Goal: Find specific page/section: Find specific page/section

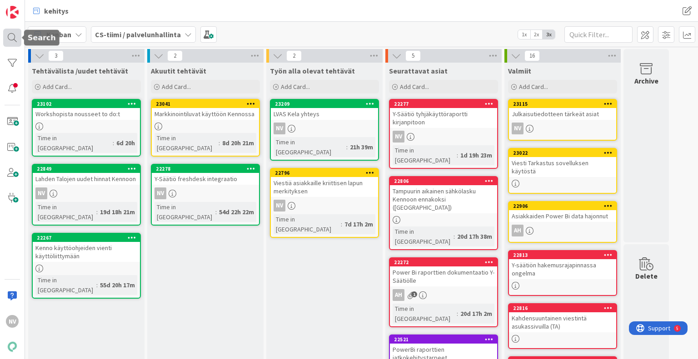
click at [10, 38] on div at bounding box center [12, 38] width 18 height 18
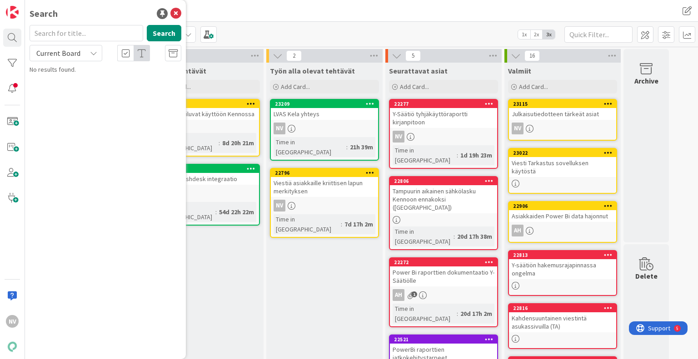
click at [86, 29] on input "text" at bounding box center [87, 33] width 114 height 16
type input "s"
type input "l"
type input "kulutusperusteinen sähkö"
click at [94, 58] on div "Current Board" at bounding box center [66, 53] width 73 height 16
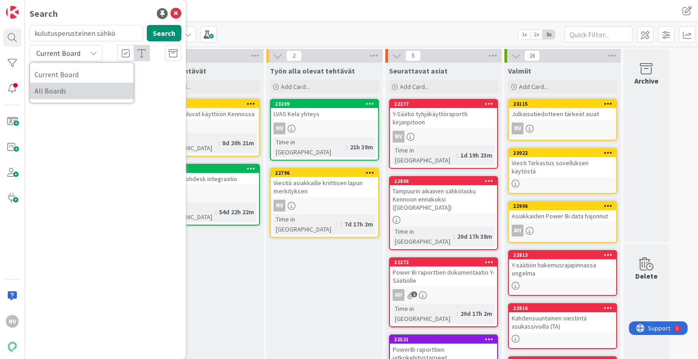
click at [89, 94] on span "All Boards" at bounding box center [82, 91] width 94 height 14
click at [99, 79] on mark "sähkö" at bounding box center [91, 80] width 20 height 10
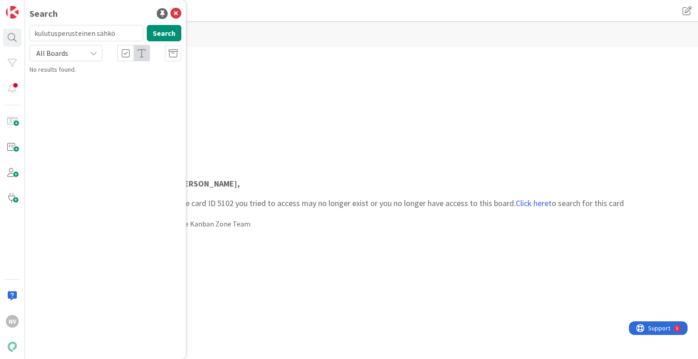
click at [295, 215] on div "[PERSON_NAME] , The card ID 5102 you tried to access may no longer exist or you…" at bounding box center [400, 204] width 466 height 70
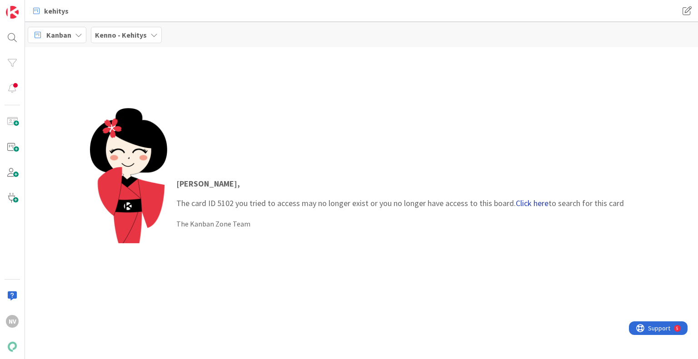
click at [527, 203] on link "Click here" at bounding box center [532, 203] width 33 height 10
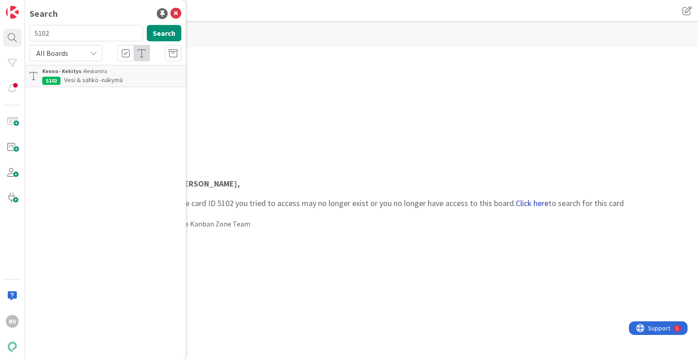
click at [527, 203] on link "Click here" at bounding box center [532, 203] width 33 height 10
click at [530, 202] on link "Click here" at bounding box center [532, 203] width 33 height 10
click at [102, 79] on span "Vesi & sähkö -näkymä" at bounding box center [93, 80] width 59 height 8
click at [73, 73] on b "Kenno - Kehitys ›" at bounding box center [63, 71] width 42 height 7
click at [79, 34] on input "5102" at bounding box center [87, 33] width 114 height 16
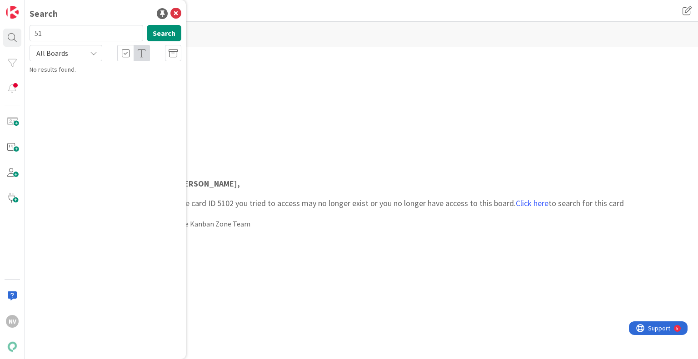
type input "5"
type input "sähkö"
click at [169, 30] on button "Search" at bounding box center [164, 33] width 35 height 16
click at [104, 79] on span "-näkymä" at bounding box center [112, 80] width 23 height 8
click at [107, 81] on span "-näkymä" at bounding box center [112, 80] width 23 height 8
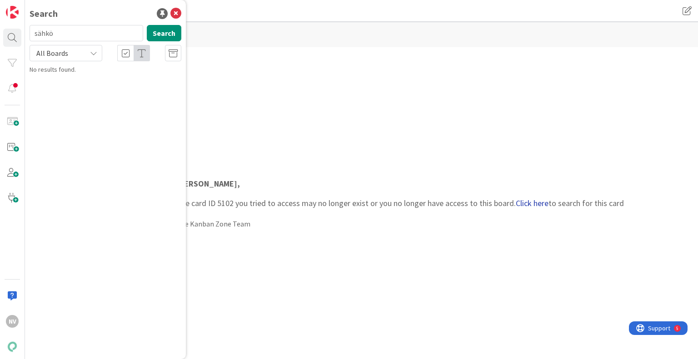
click at [529, 207] on link "Click here" at bounding box center [532, 203] width 33 height 10
click at [277, 115] on div "[PERSON_NAME] , The card ID 5102 you tried to access may no longer exist or you…" at bounding box center [361, 203] width 543 height 191
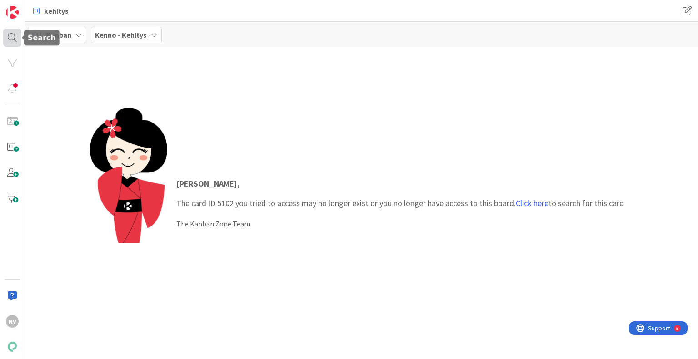
click at [11, 36] on div at bounding box center [12, 38] width 18 height 18
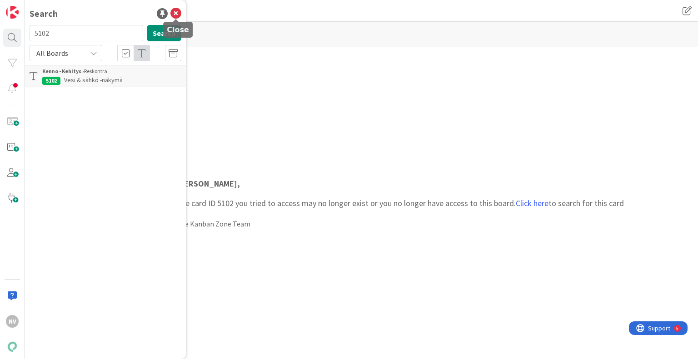
click at [179, 10] on icon at bounding box center [175, 13] width 11 height 11
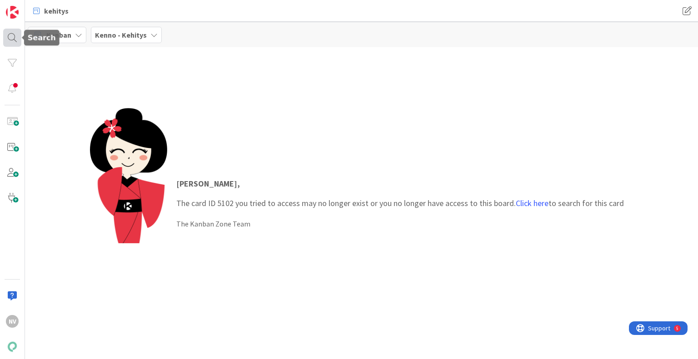
click at [7, 41] on div at bounding box center [12, 38] width 18 height 18
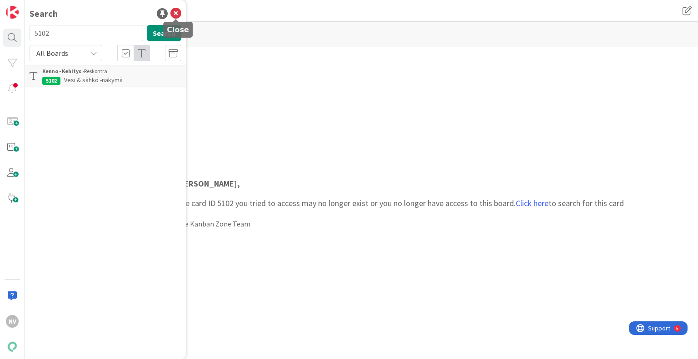
click at [177, 10] on icon at bounding box center [175, 13] width 11 height 11
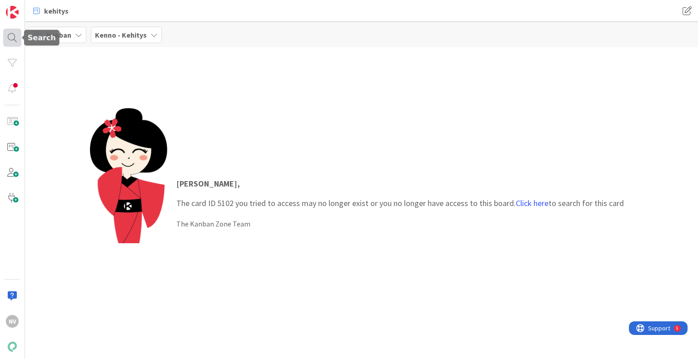
click at [13, 37] on div at bounding box center [12, 38] width 18 height 18
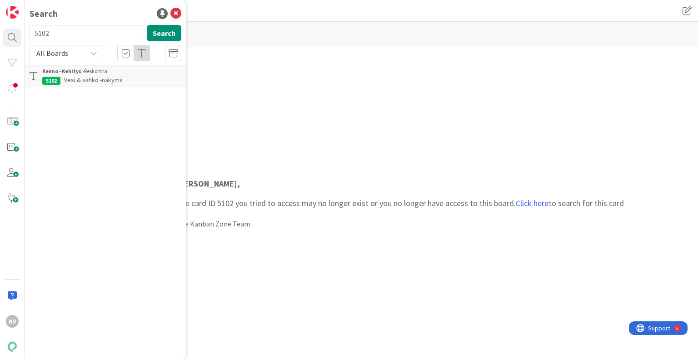
click at [297, 26] on div "Kanban Kenno - Kehitys" at bounding box center [361, 34] width 673 height 25
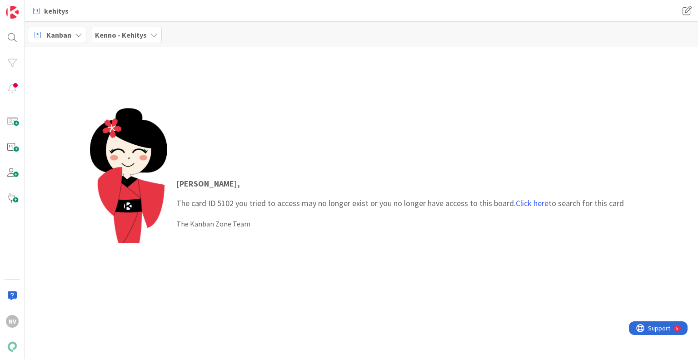
click at [147, 30] on div "Kenno - Kehitys" at bounding box center [126, 35] width 71 height 16
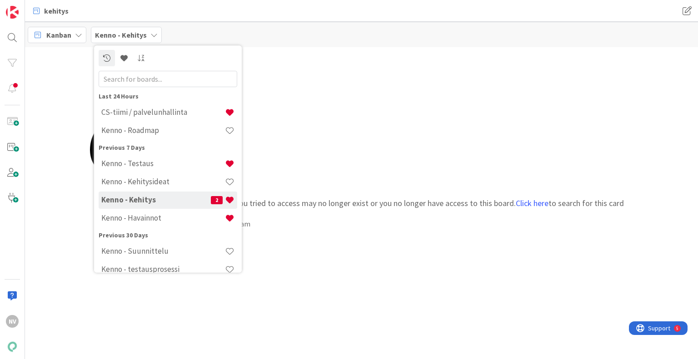
click at [155, 203] on h4 "Kenno - Kehitys" at bounding box center [155, 200] width 109 height 9
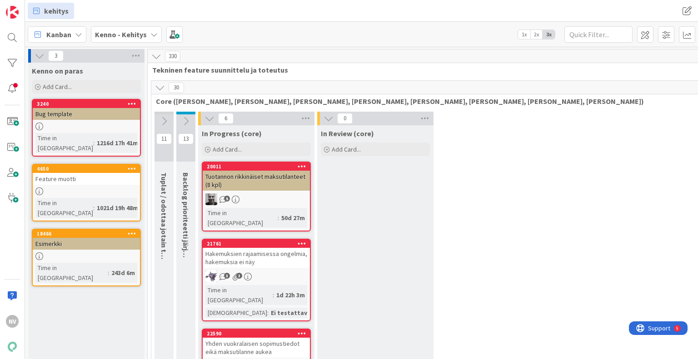
click at [138, 12] on div "kehitys" at bounding box center [200, 11] width 344 height 16
click at [150, 32] on icon at bounding box center [153, 34] width 7 height 7
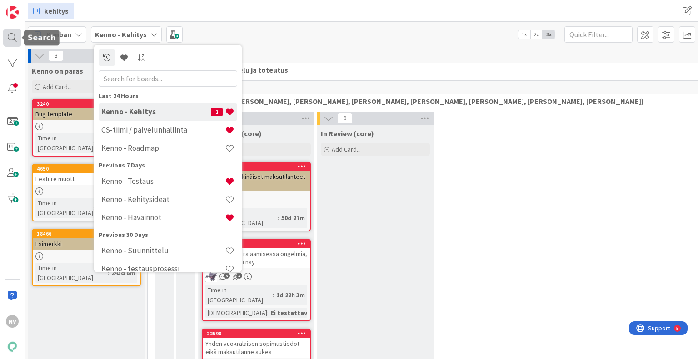
click at [10, 34] on div at bounding box center [12, 38] width 18 height 18
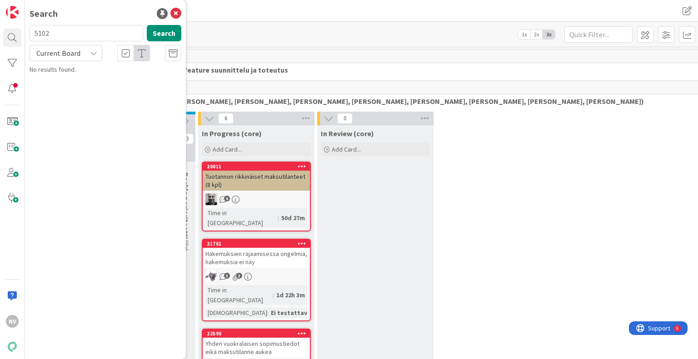
click at [74, 28] on input "5102" at bounding box center [87, 33] width 114 height 16
click at [74, 31] on input "5102" at bounding box center [87, 33] width 114 height 16
type input "5"
type input "s"
click at [94, 48] on div "Current Board" at bounding box center [66, 53] width 73 height 16
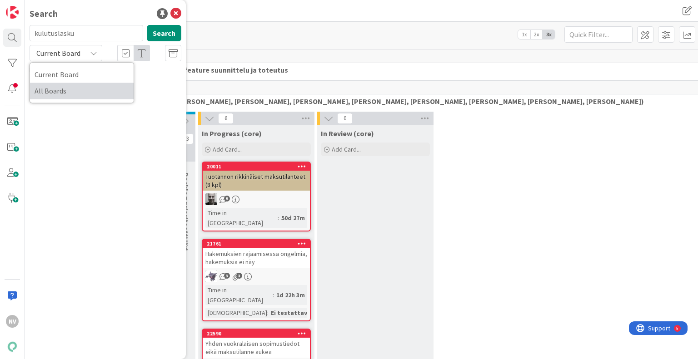
click at [86, 95] on span "All Boards" at bounding box center [82, 91] width 94 height 14
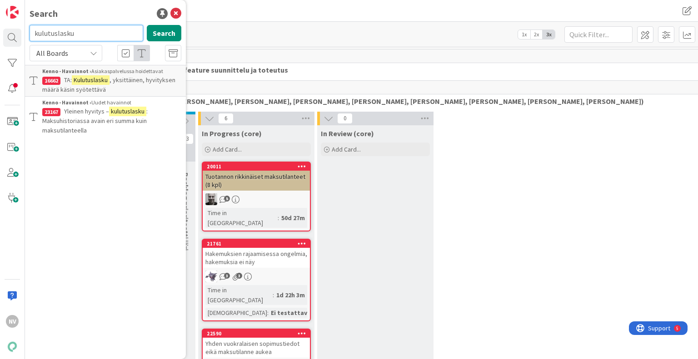
click at [88, 33] on input "kulutuslasku" at bounding box center [87, 33] width 114 height 16
type input "kulutuslasku sähkö"
click at [168, 35] on button "Search" at bounding box center [164, 33] width 35 height 16
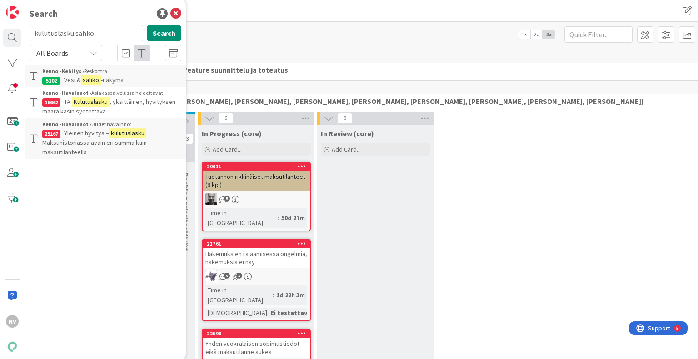
click at [276, 36] on div "Kanban Kenno - Kehitys 1x 2x 3x" at bounding box center [361, 34] width 673 height 25
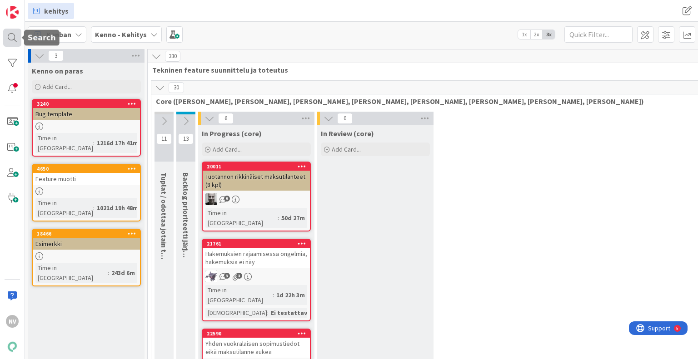
click at [16, 35] on div at bounding box center [12, 38] width 18 height 18
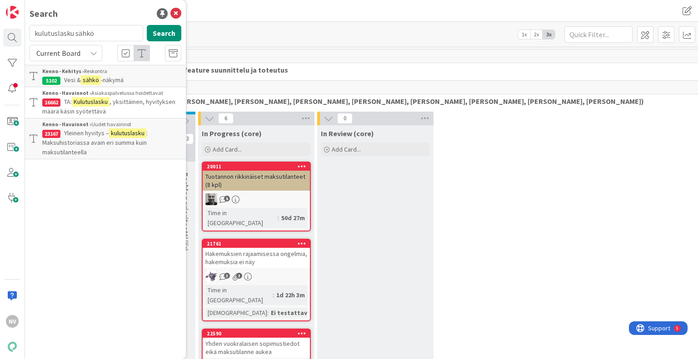
click at [104, 34] on input "kulutuslasku sähkö" at bounding box center [87, 33] width 114 height 16
type input "k"
type input "reskontra"
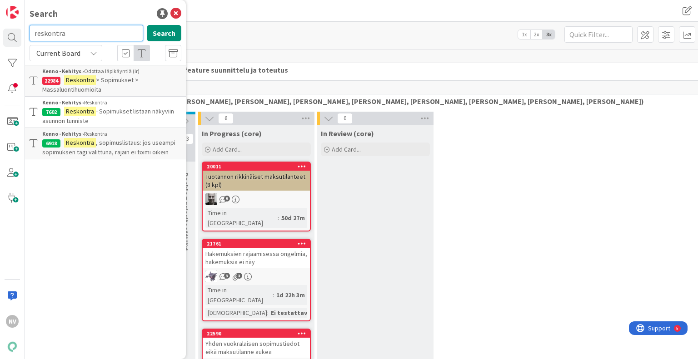
drag, startPoint x: 104, startPoint y: 34, endPoint x: 94, endPoint y: 87, distance: 53.9
click at [94, 87] on div "reskontra Search Current Board Kenno - Kehitys › Odottaa läpikäyntiä (lr) 22984…" at bounding box center [106, 92] width 152 height 134
click at [94, 50] on icon at bounding box center [93, 53] width 7 height 7
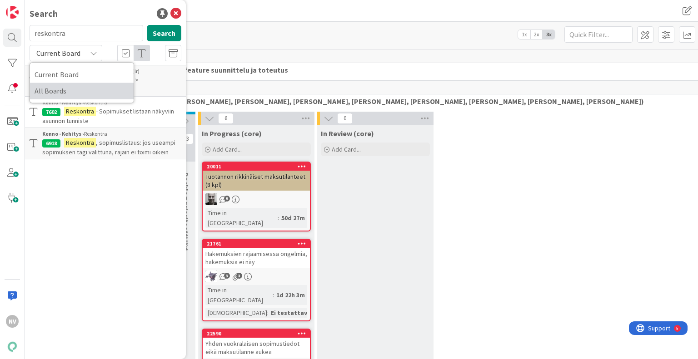
click at [81, 96] on span "All Boards" at bounding box center [82, 91] width 94 height 14
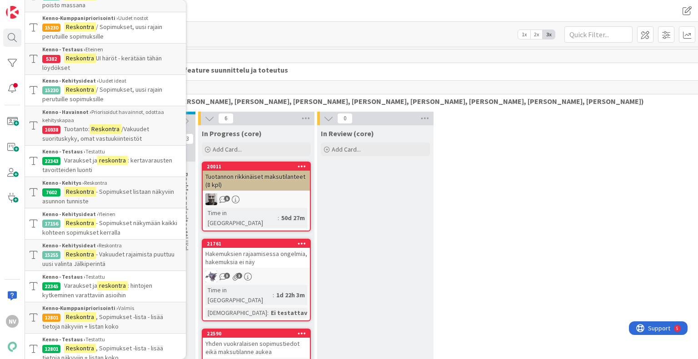
scroll to position [444, 0]
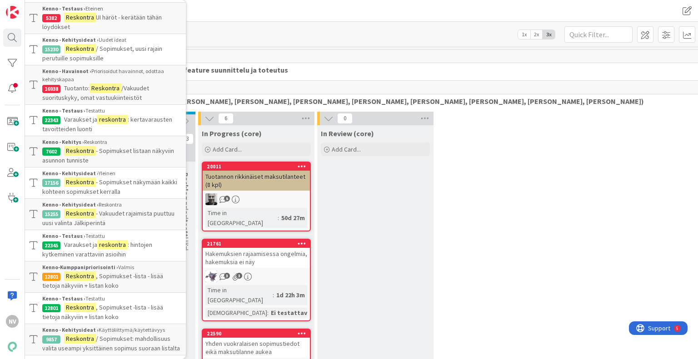
click at [114, 147] on span "- Sopimukset listaan näkyviin asunnon tunniste" at bounding box center [108, 156] width 132 height 18
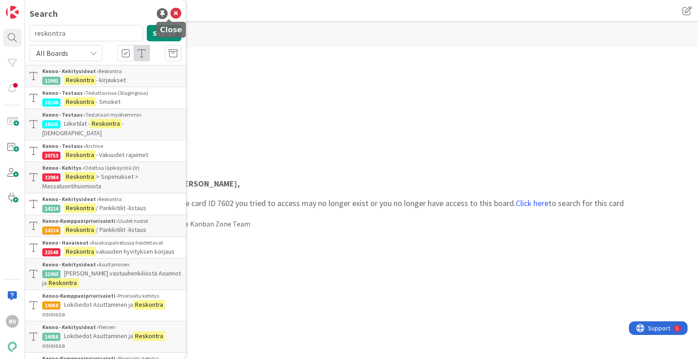
click at [171, 13] on icon at bounding box center [175, 13] width 11 height 11
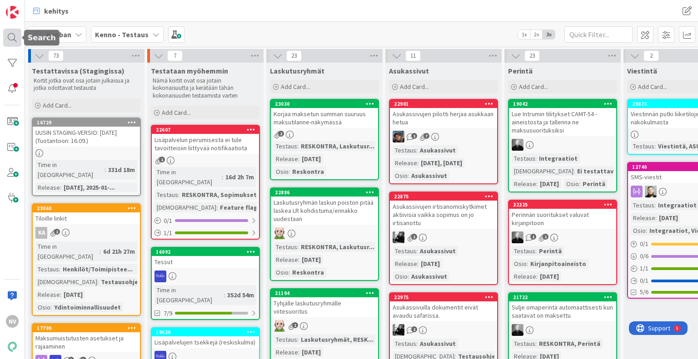
click at [10, 39] on div at bounding box center [12, 38] width 18 height 18
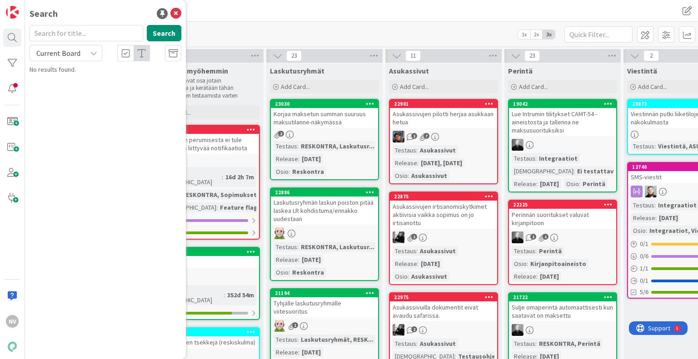
click at [67, 34] on input "text" at bounding box center [87, 33] width 114 height 16
type input "23206"
click at [93, 55] on icon at bounding box center [93, 53] width 7 height 7
click at [84, 94] on span "All Boards" at bounding box center [82, 91] width 94 height 14
click at [107, 81] on span "Hakemuksen opiskelija-asunnon painike" at bounding box center [122, 80] width 117 height 8
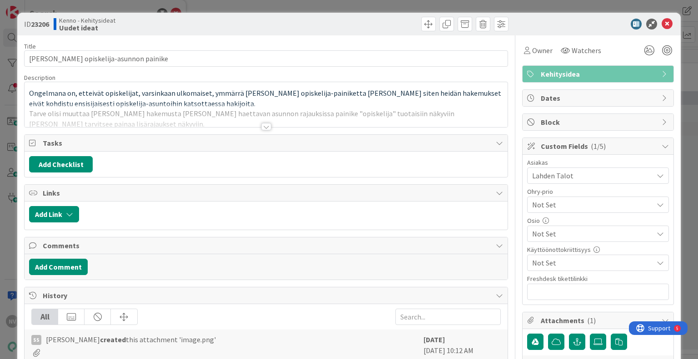
click at [263, 127] on div at bounding box center [266, 126] width 10 height 7
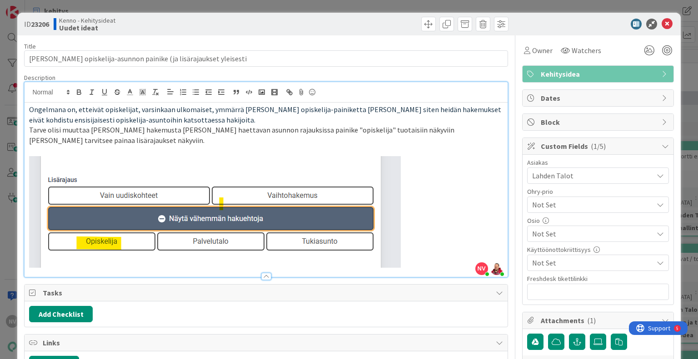
type input "Hakemuksen opiskelija-asunnon painike (ja lisärajaukset yleisesti)"
